Goal: Find specific page/section: Find specific page/section

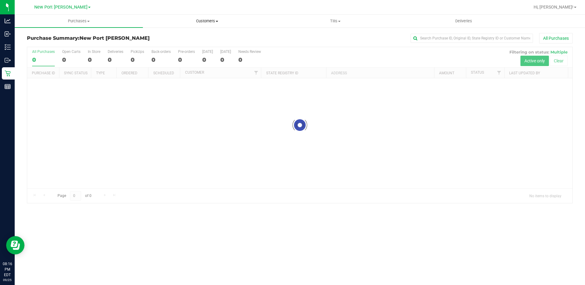
click at [206, 21] on span "Customers" at bounding box center [207, 21] width 128 height 6
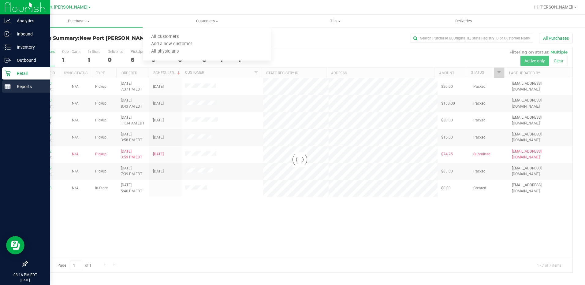
click at [0, 88] on html "Analytics Inbound Inventory Outbound Retail Reports 08:16 PM EDT [DATE] 09/25 […" at bounding box center [292, 142] width 585 height 285
click at [6, 87] on icon at bounding box center [8, 87] width 6 height 6
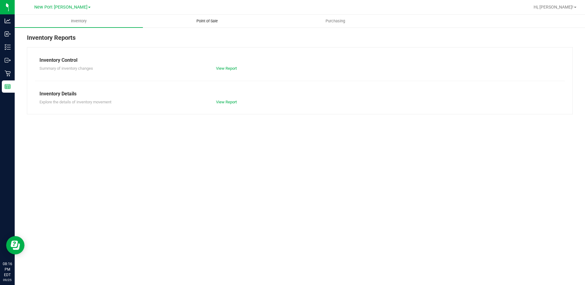
click at [196, 23] on span "Point of Sale" at bounding box center [207, 21] width 38 height 6
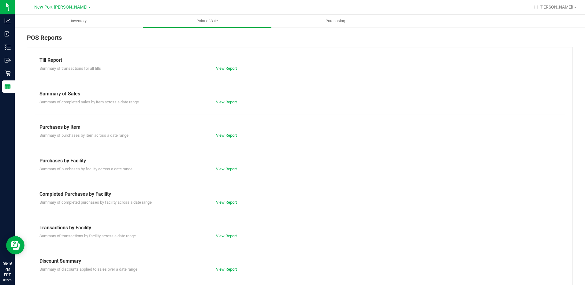
click at [219, 66] on link "View Report" at bounding box center [226, 68] width 21 height 5
